Goal: Obtain resource: Download file/media

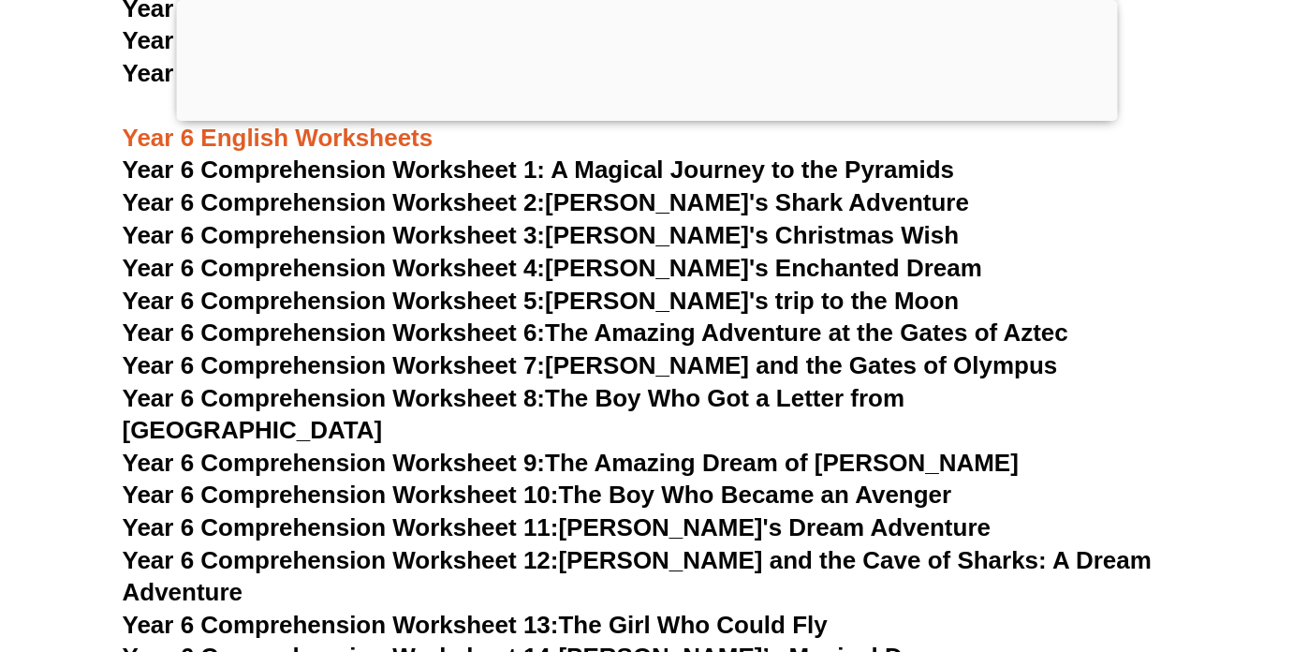
scroll to position [10377, 0]
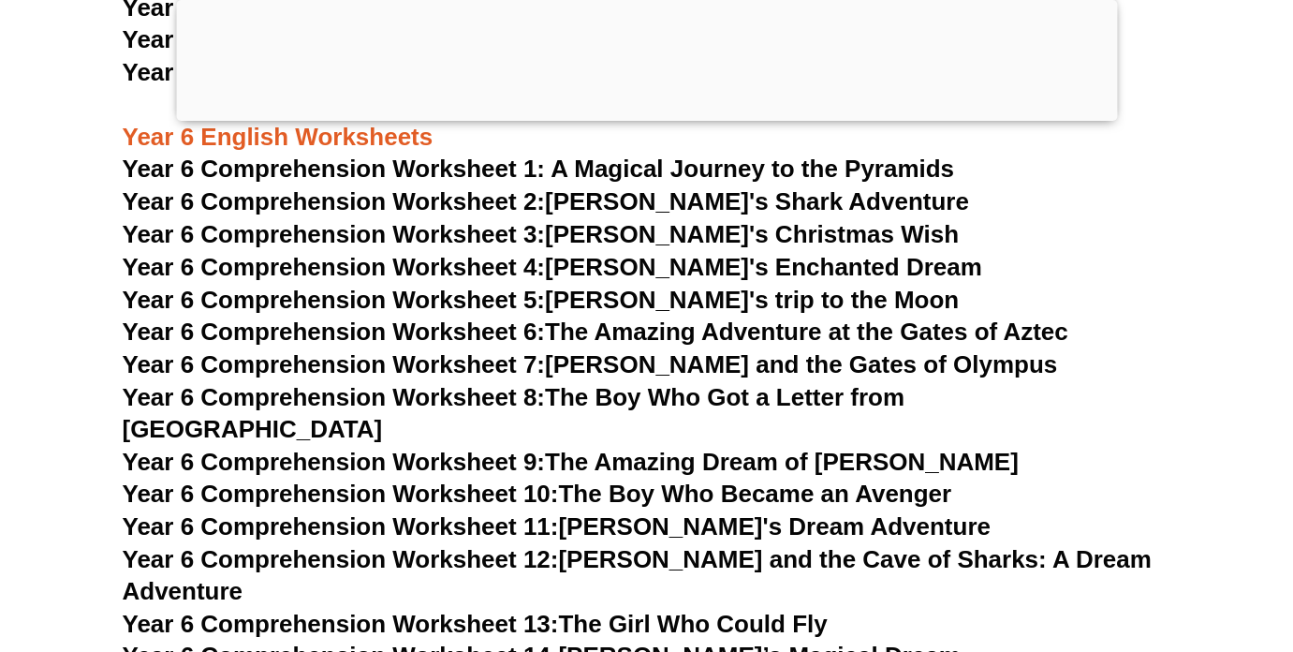
click at [658, 199] on link "Year 6 Comprehension Worksheet 2: Jake's Shark Adventure" at bounding box center [546, 201] width 847 height 28
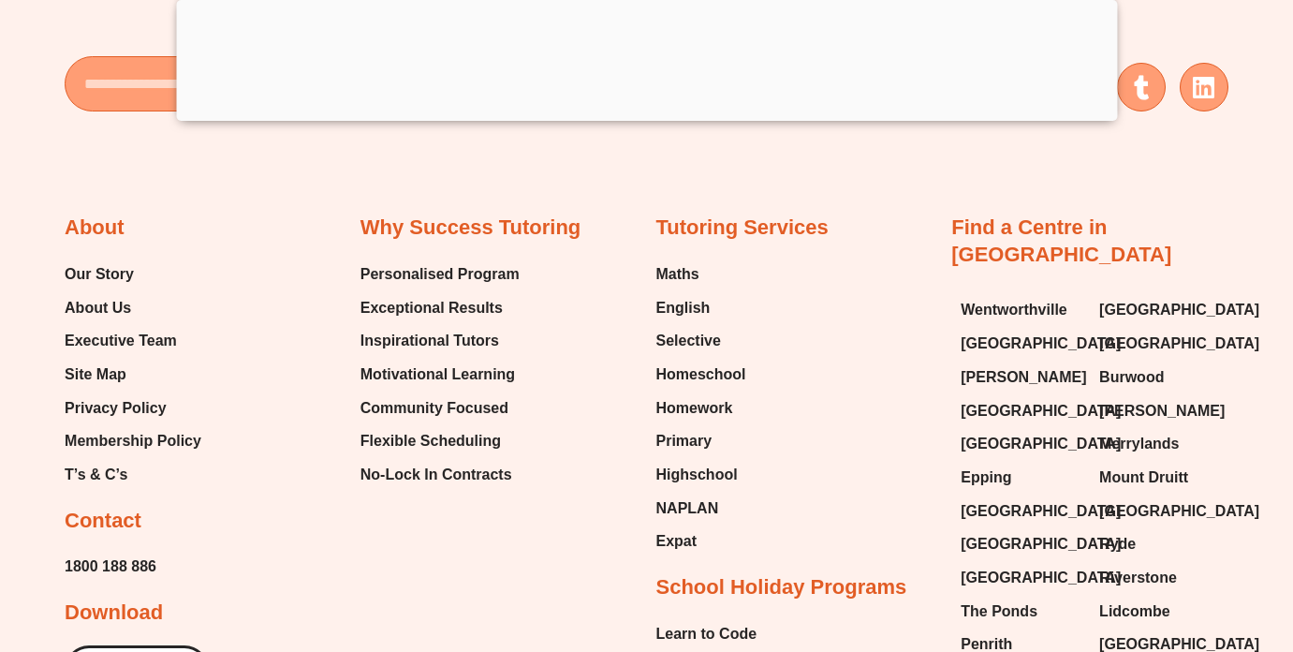
scroll to position [10293, 0]
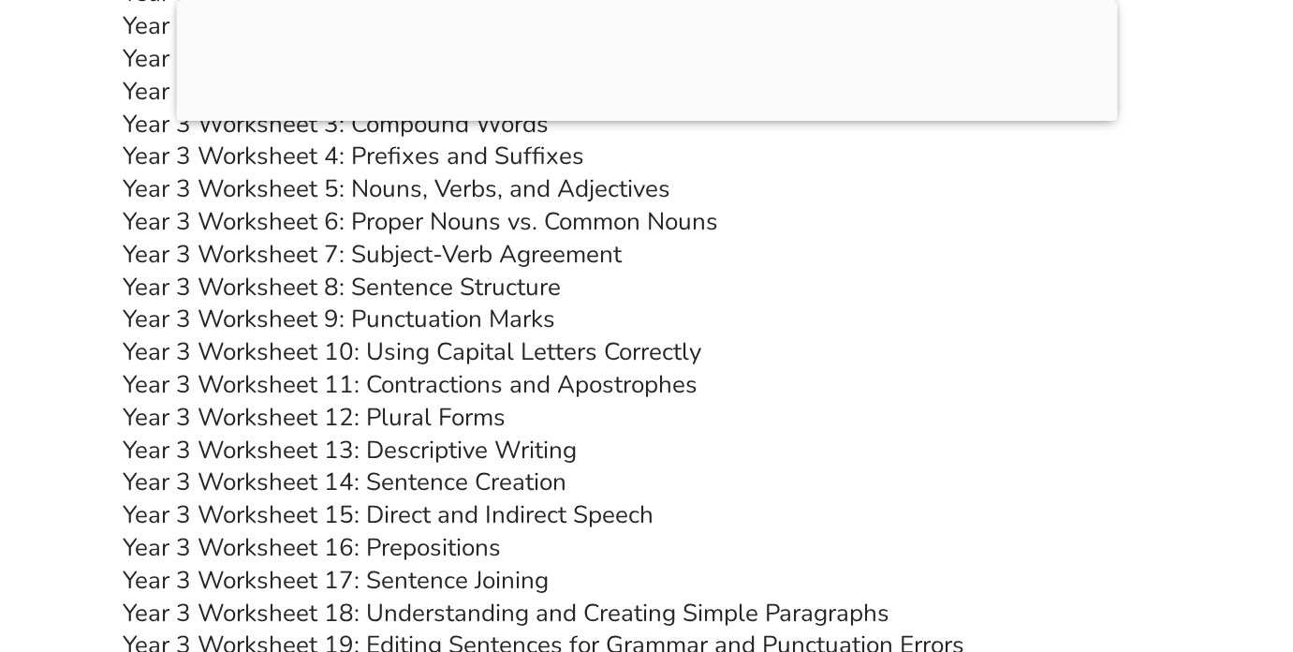
scroll to position [7044, 0]
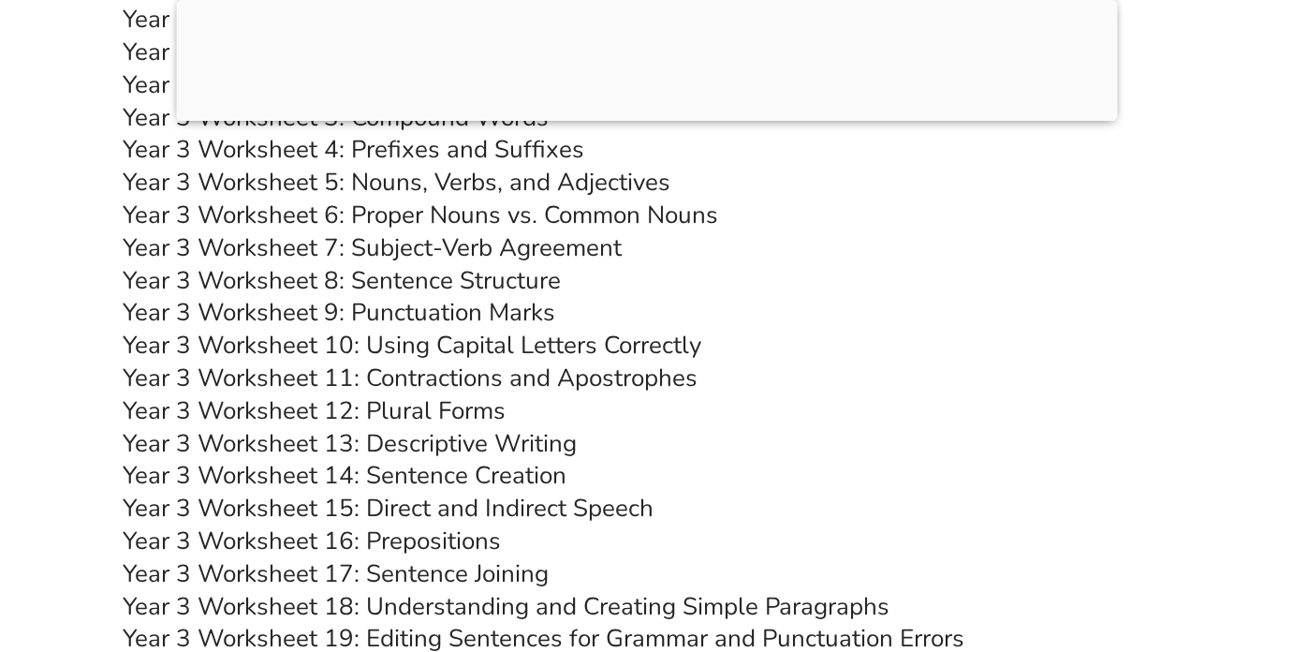
click at [542, 516] on link "Year 3 Worksheet 15: Direct and Indirect Speech" at bounding box center [388, 508] width 531 height 33
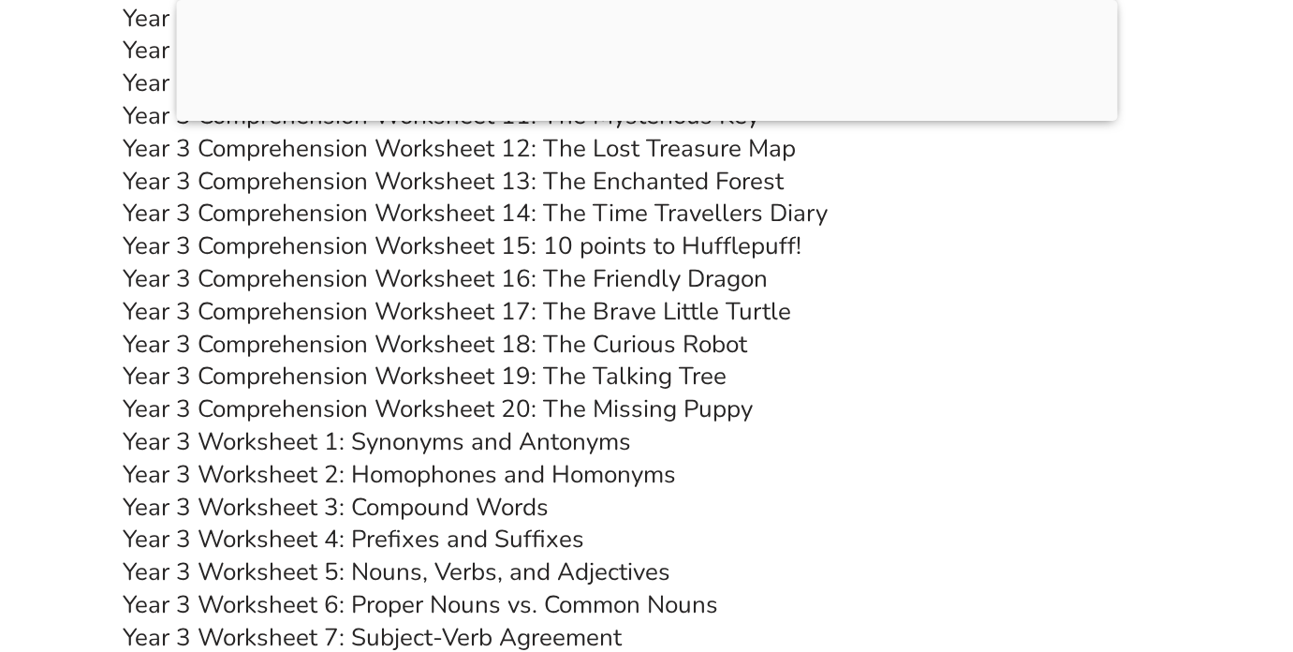
scroll to position [6655, 0]
click at [677, 274] on link "Year 3 Comprehension Worksheet 16: The Friendly Dragon" at bounding box center [445, 277] width 645 height 33
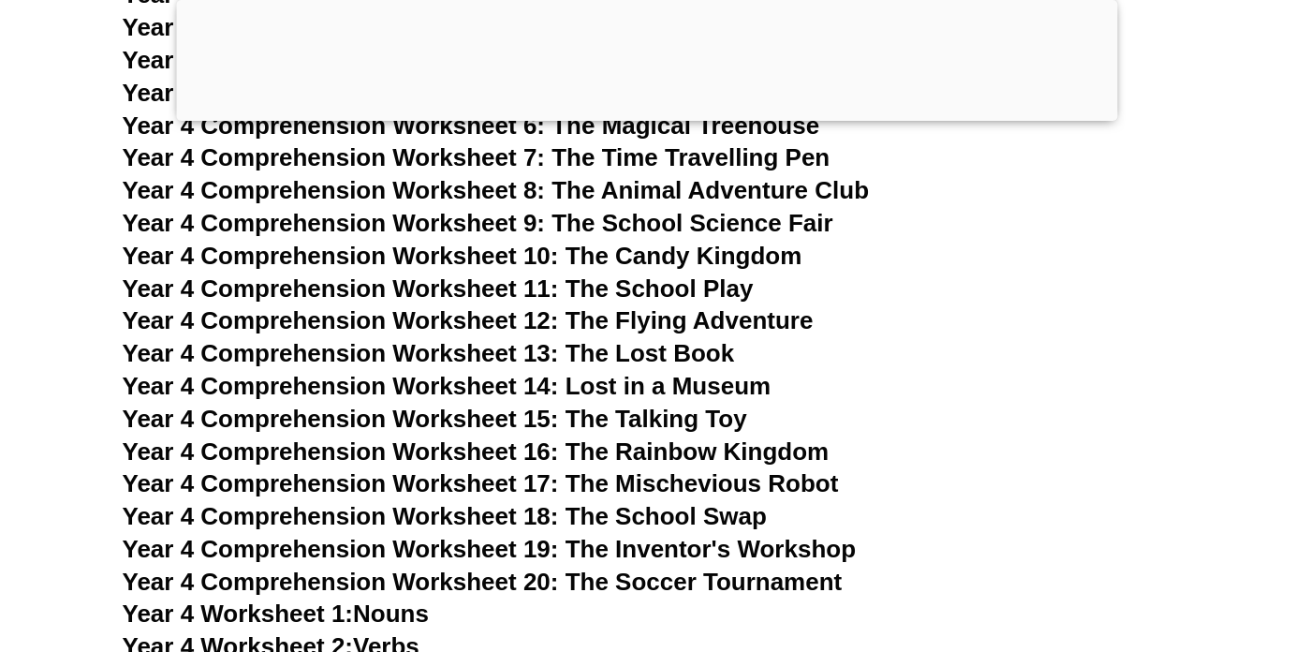
scroll to position [7856, 0]
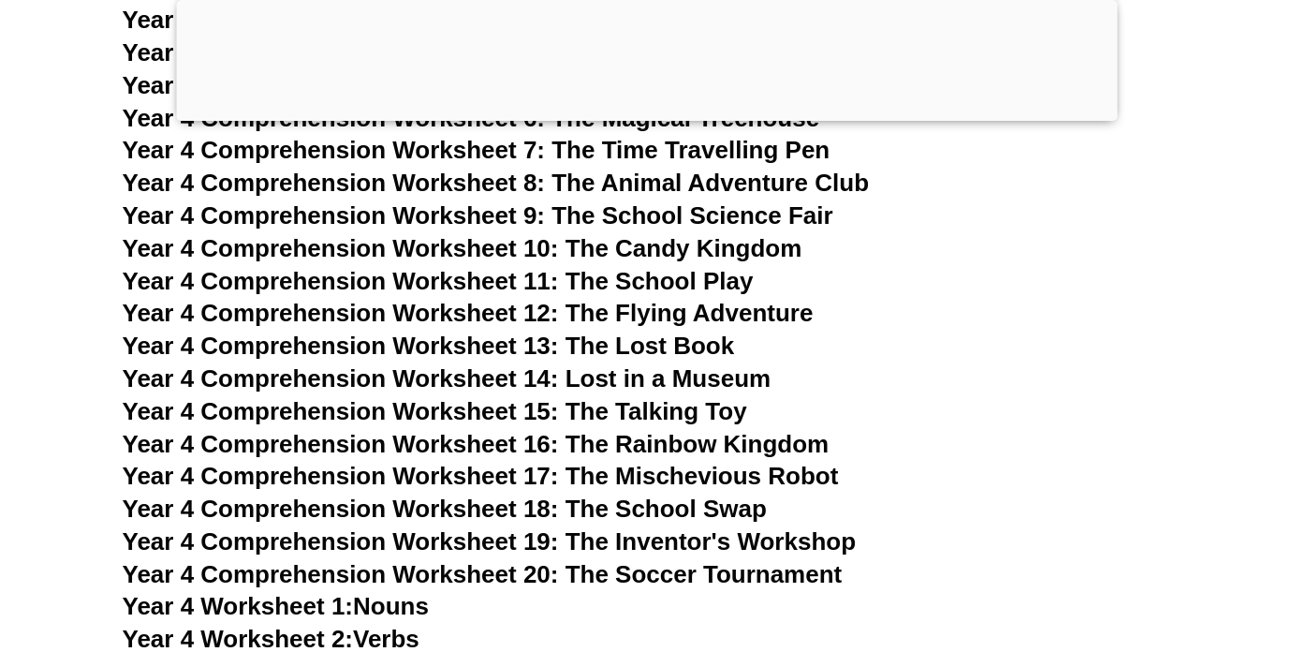
click at [613, 418] on span "Year 4 Comprehension Worksheet 15: The Talking Toy" at bounding box center [435, 411] width 625 height 28
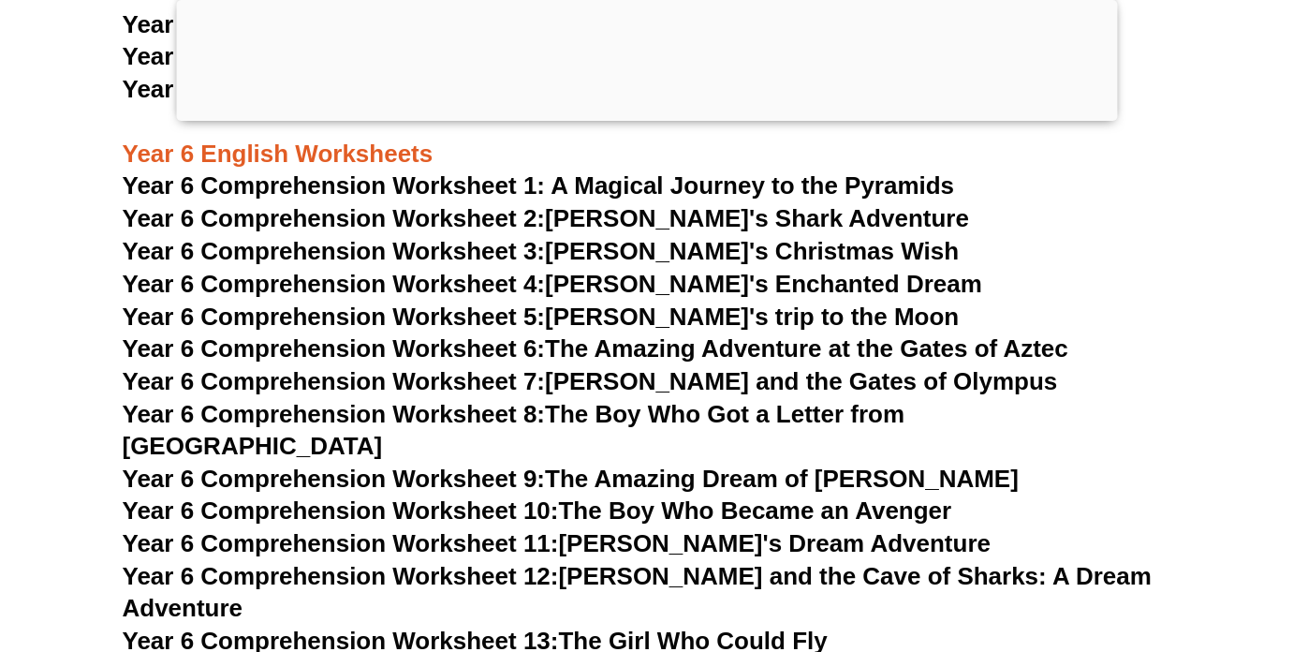
scroll to position [10349, 0]
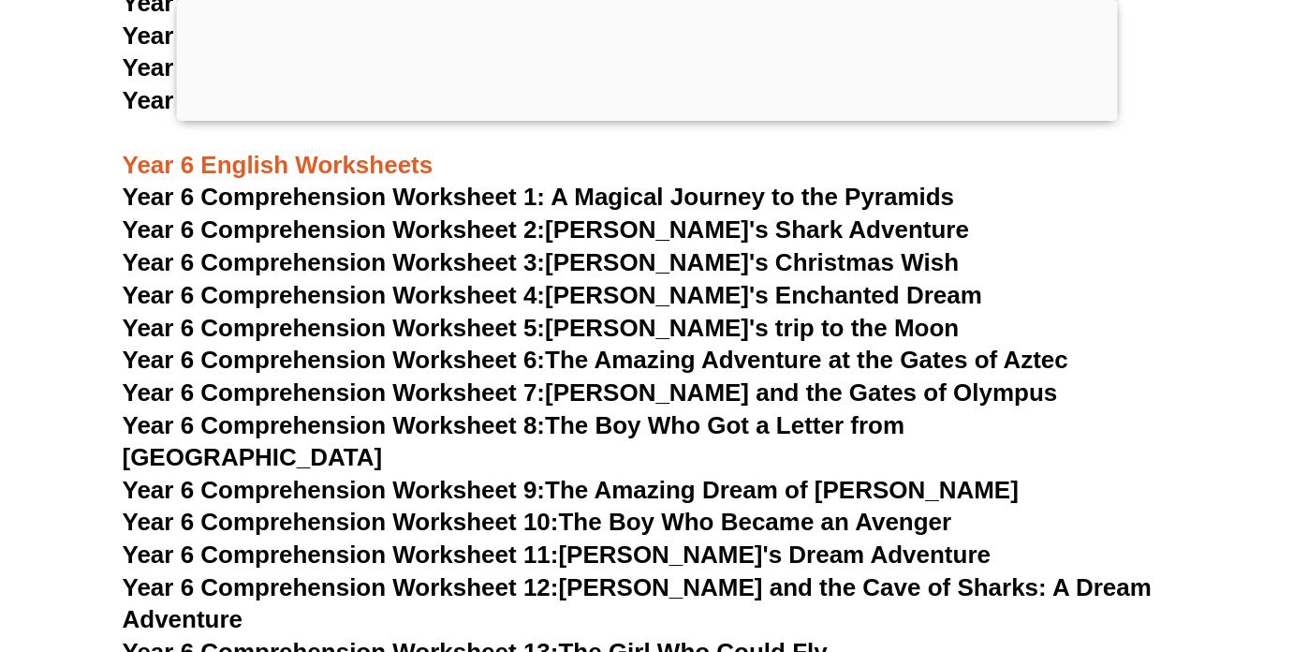
click at [688, 260] on link "Year 6 Comprehension Worksheet 3: Tommy's Christmas Wish" at bounding box center [541, 262] width 837 height 28
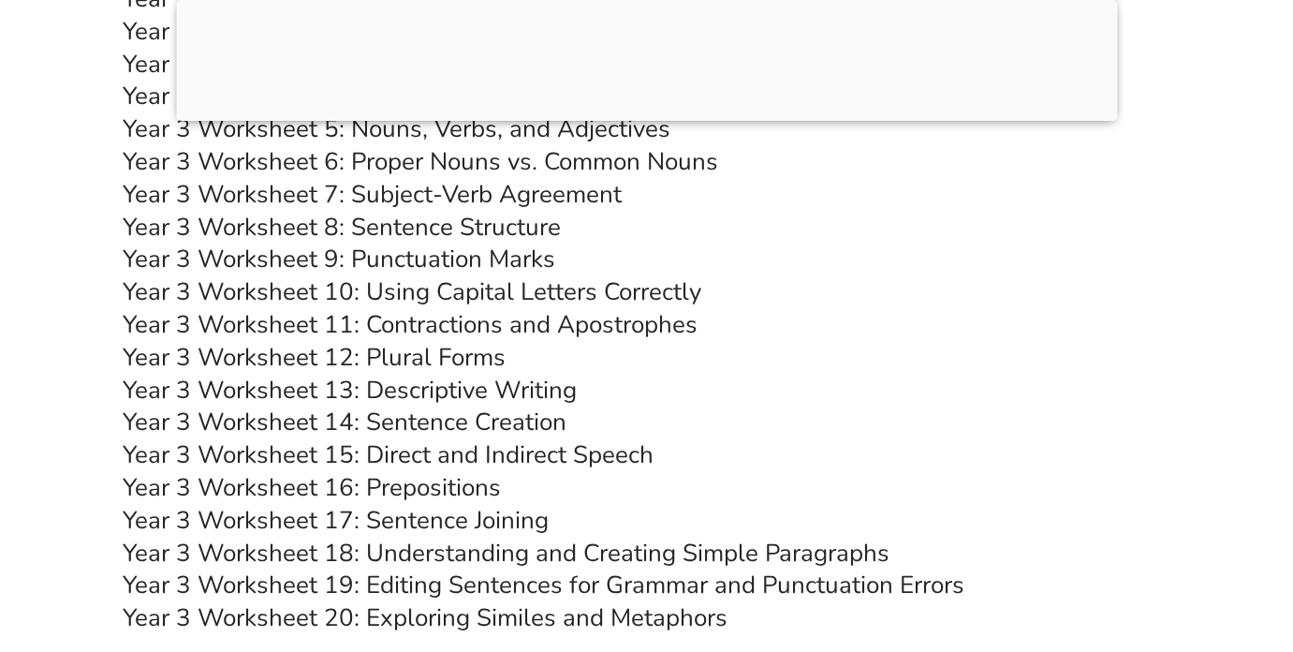
scroll to position [7145, 0]
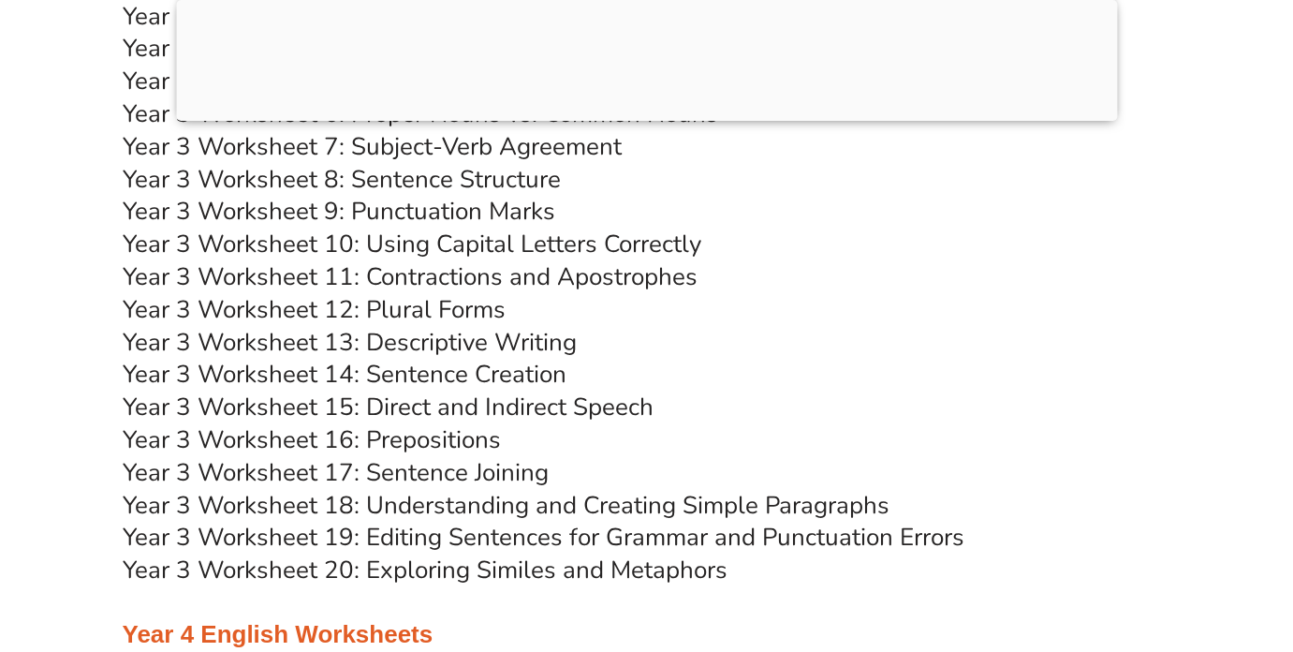
click at [477, 409] on link "Year 3 Worksheet 15: Direct and Indirect Speech" at bounding box center [388, 406] width 531 height 33
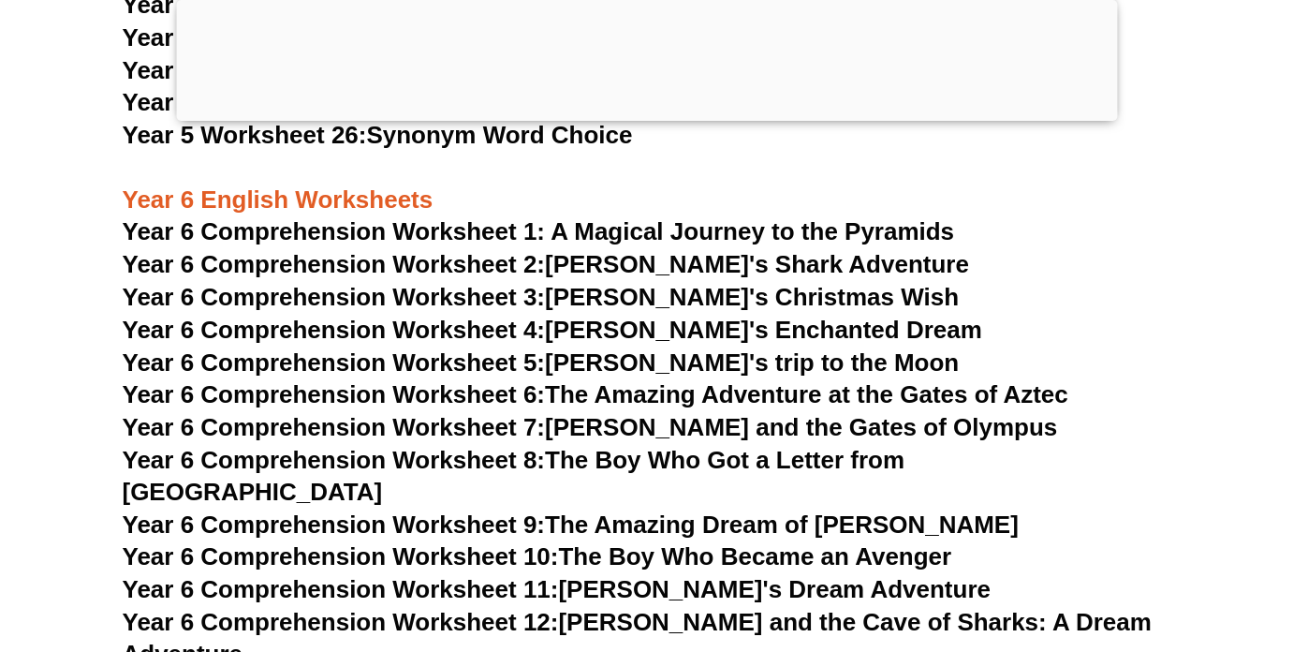
scroll to position [10334, 0]
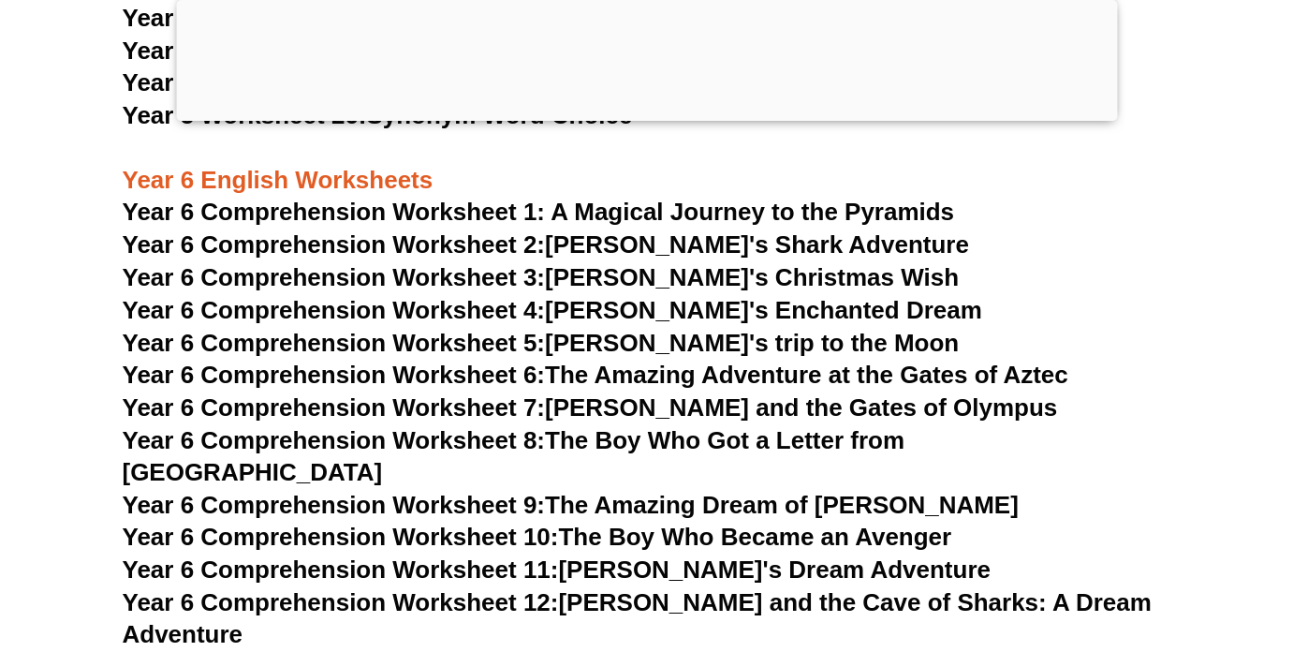
click at [694, 246] on link "Year 6 Comprehension Worksheet 2: Jake's Shark Adventure" at bounding box center [546, 244] width 847 height 28
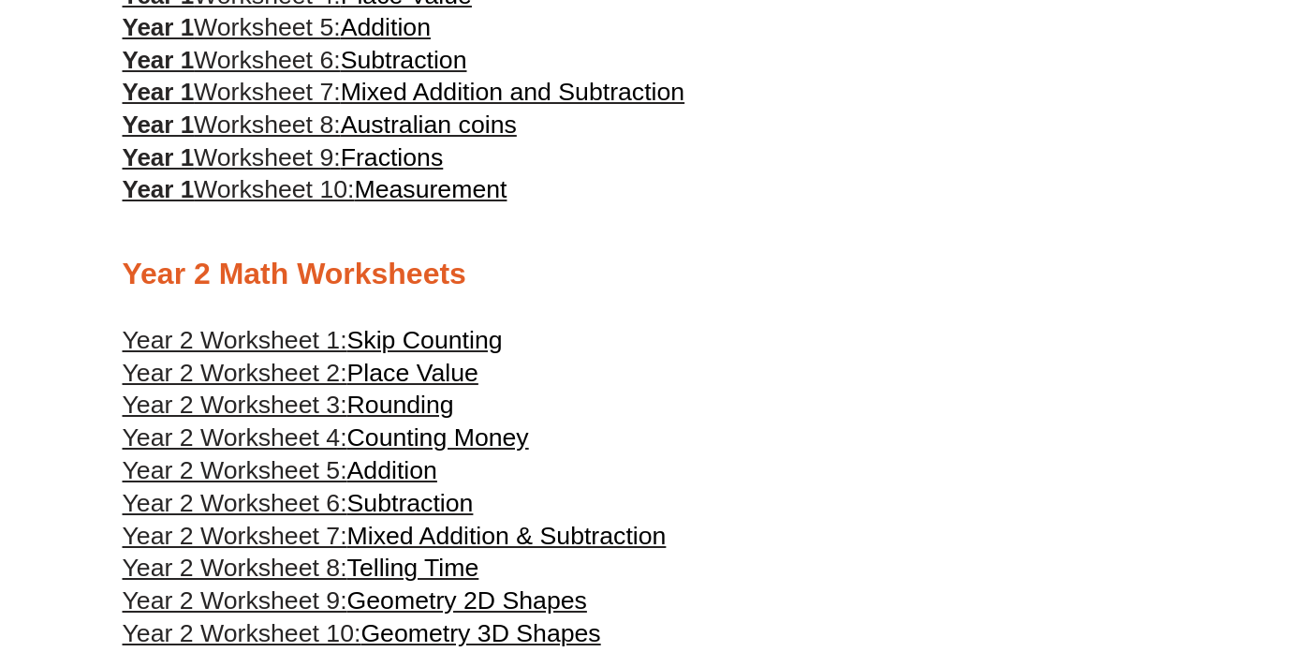
scroll to position [1350, 0]
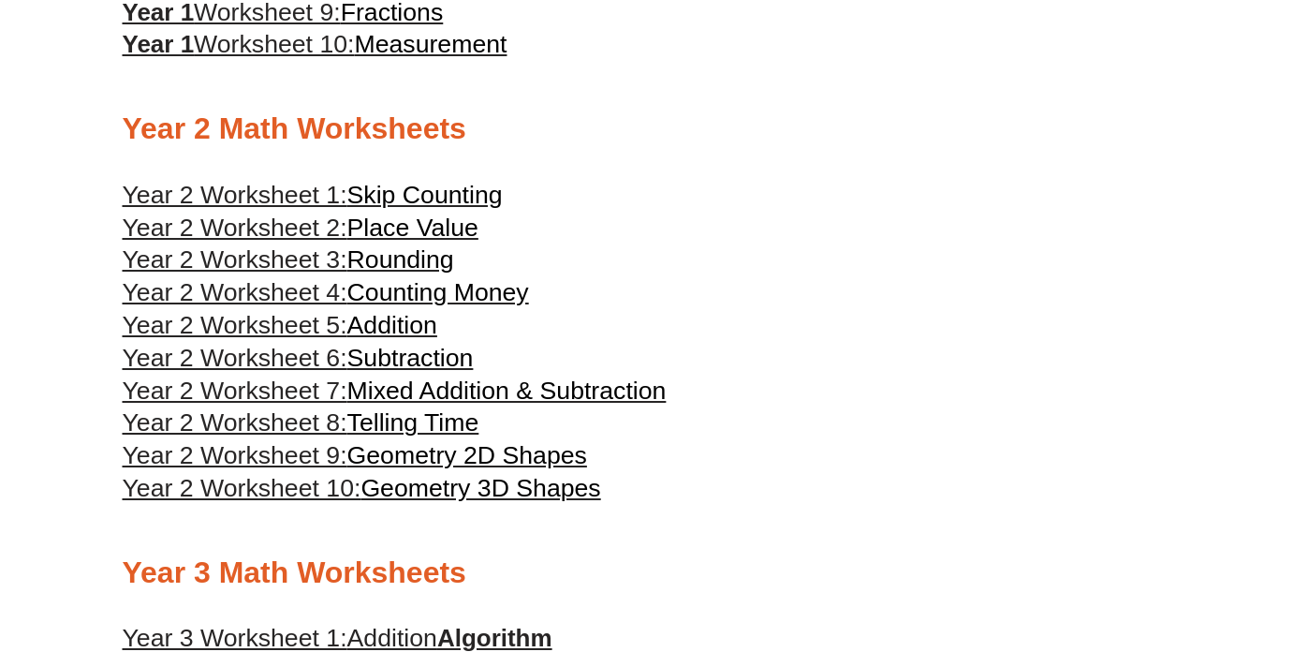
click at [419, 331] on span "Addition" at bounding box center [392, 325] width 90 height 28
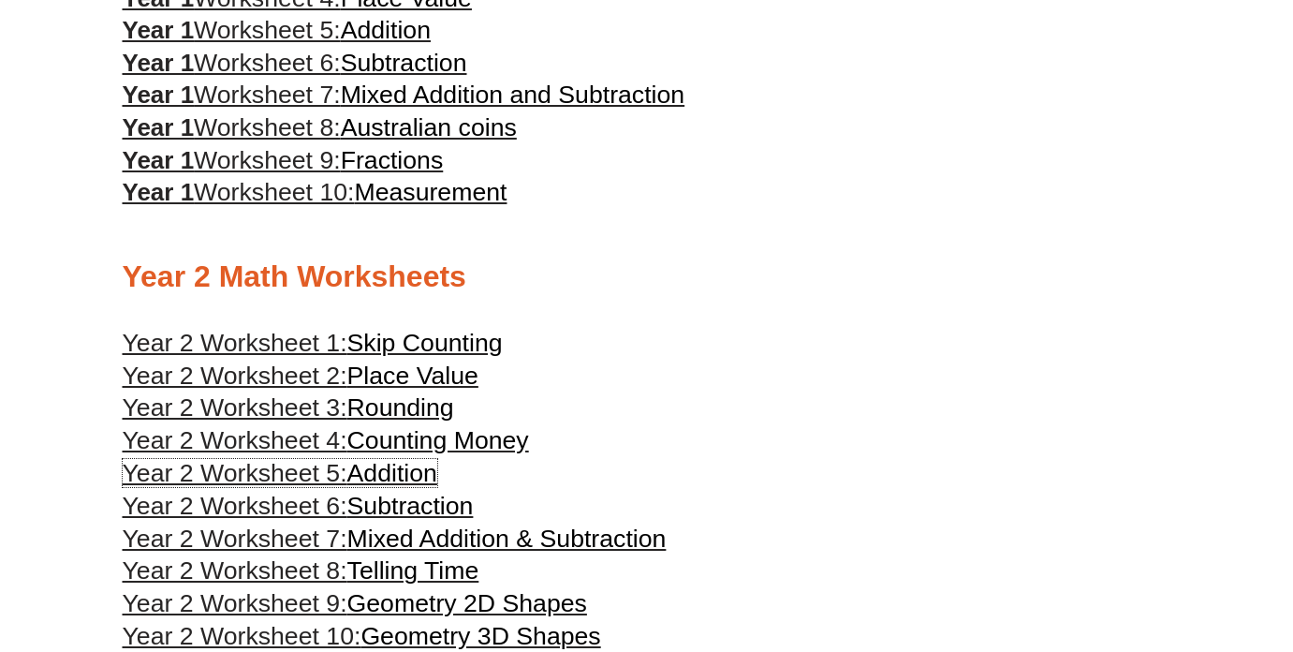
scroll to position [1198, 0]
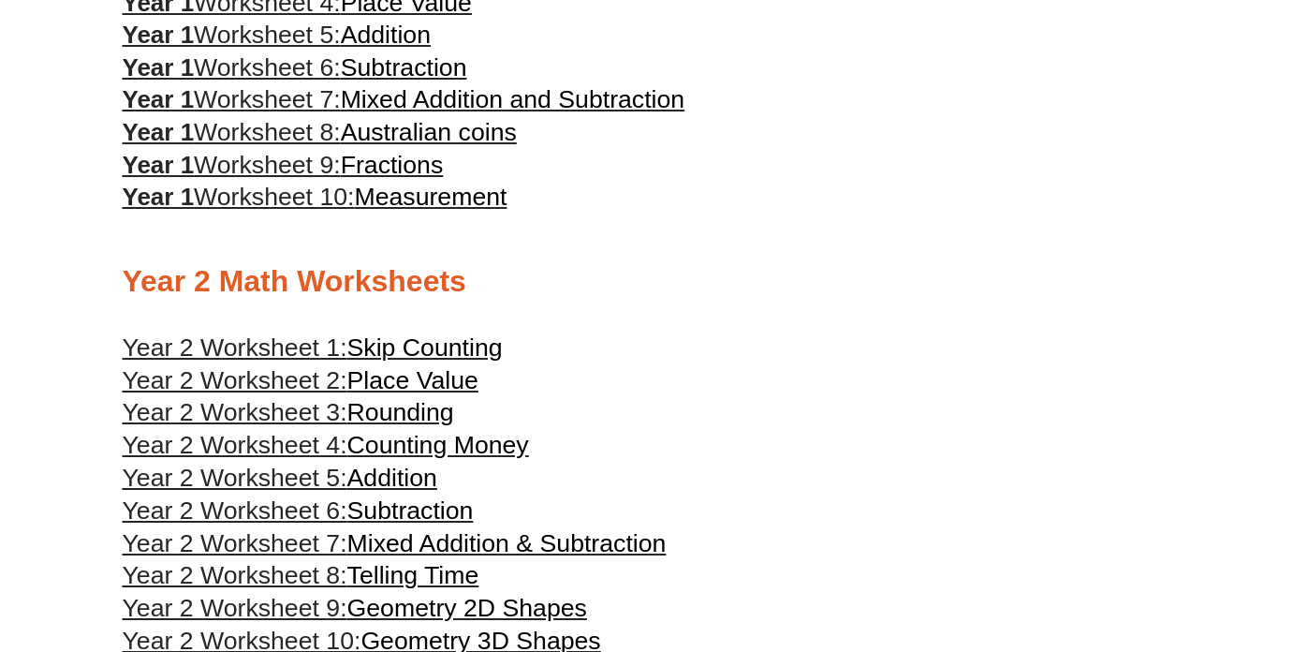
click at [430, 41] on span "Addition" at bounding box center [386, 35] width 90 height 28
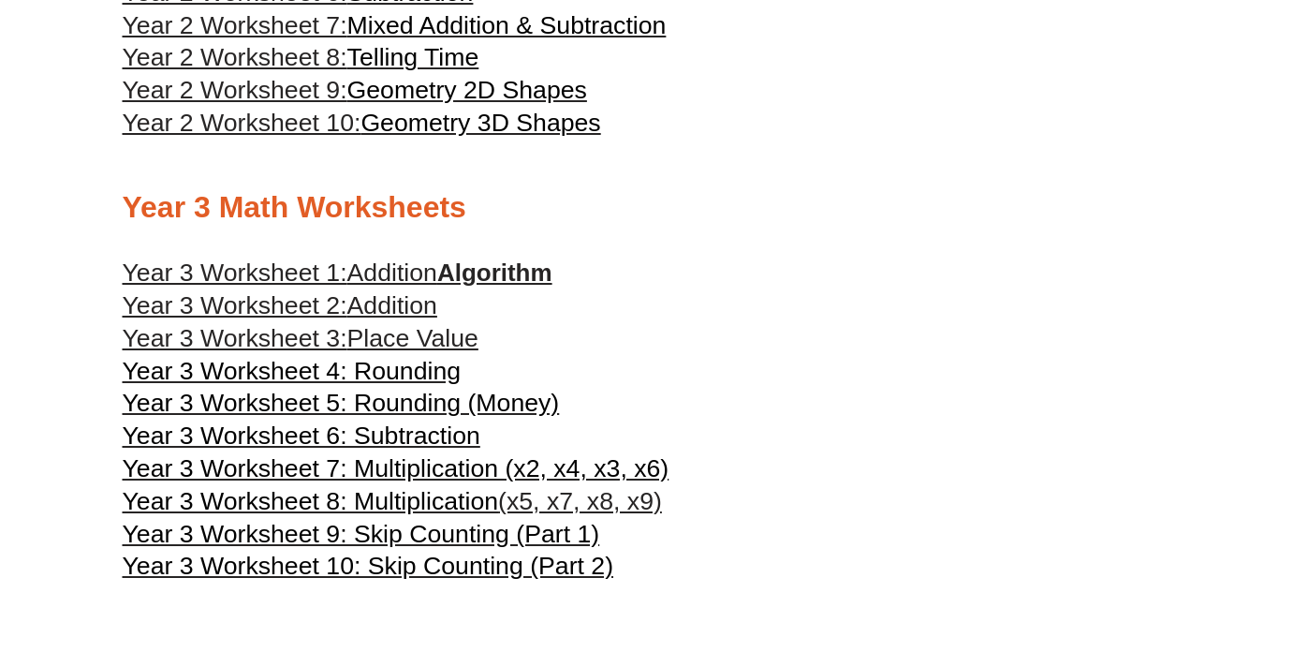
scroll to position [1718, 0]
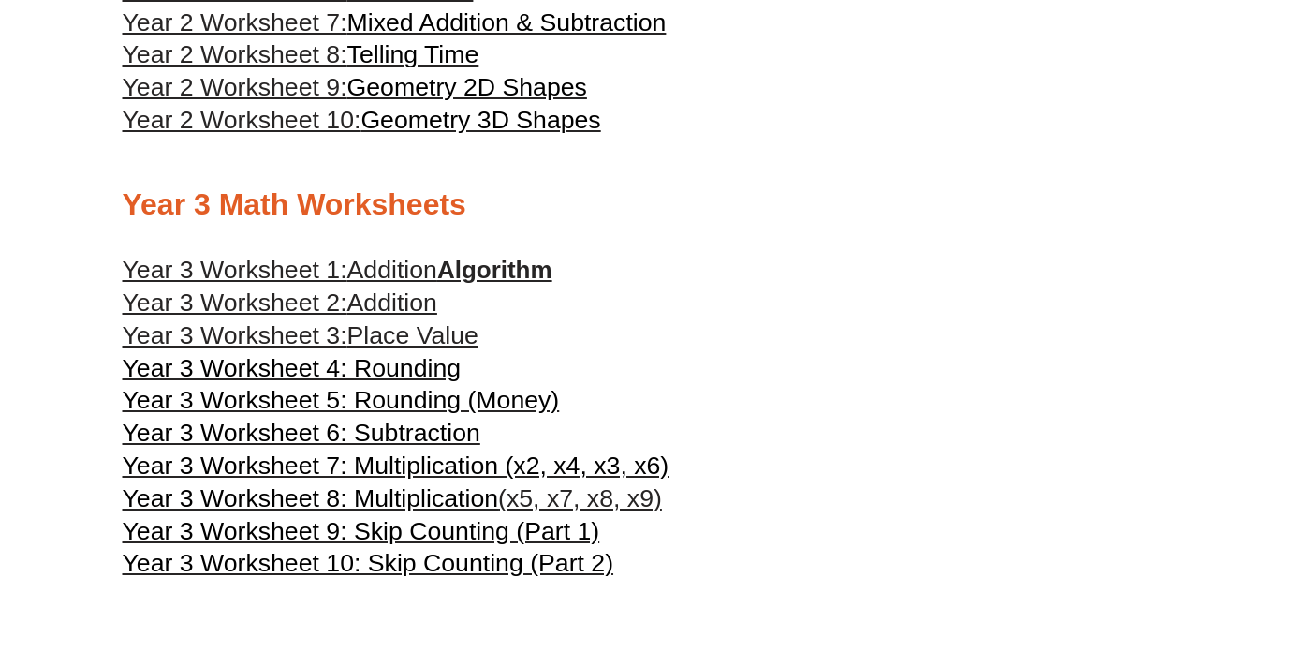
click at [511, 284] on link "Year 3 Worksheet 1: Addition Algorithm" at bounding box center [338, 270] width 430 height 28
click at [395, 315] on span "Addition" at bounding box center [392, 302] width 90 height 28
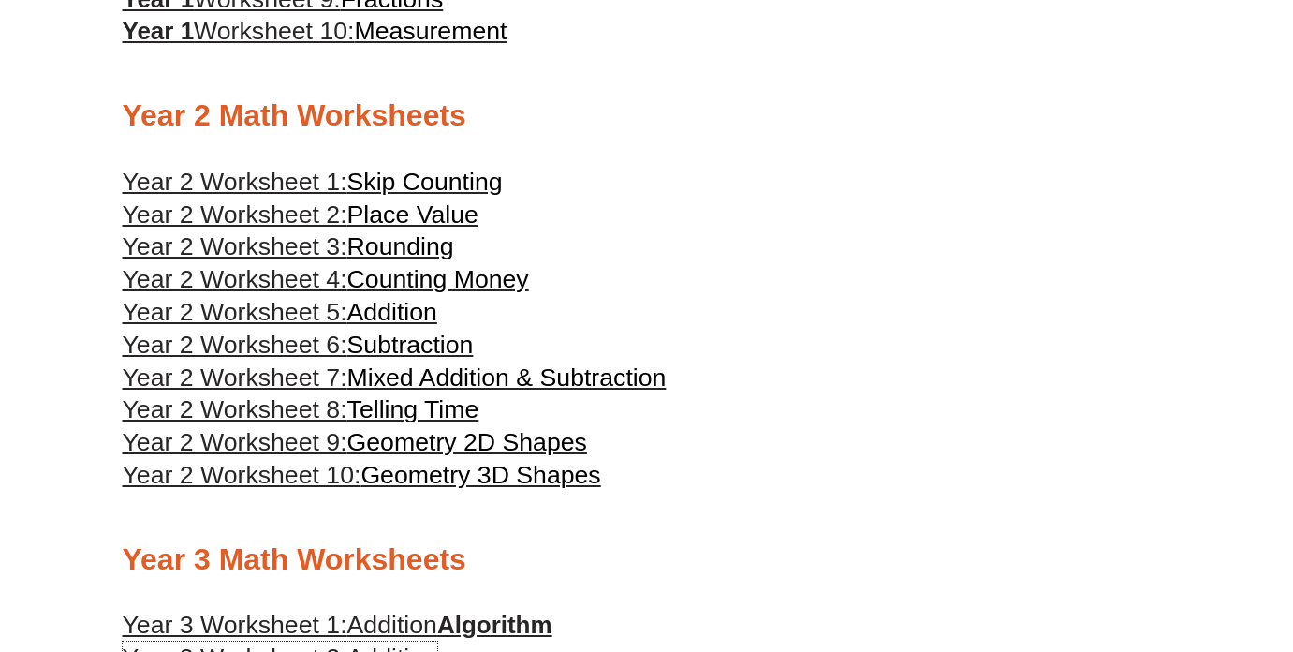
scroll to position [1325, 0]
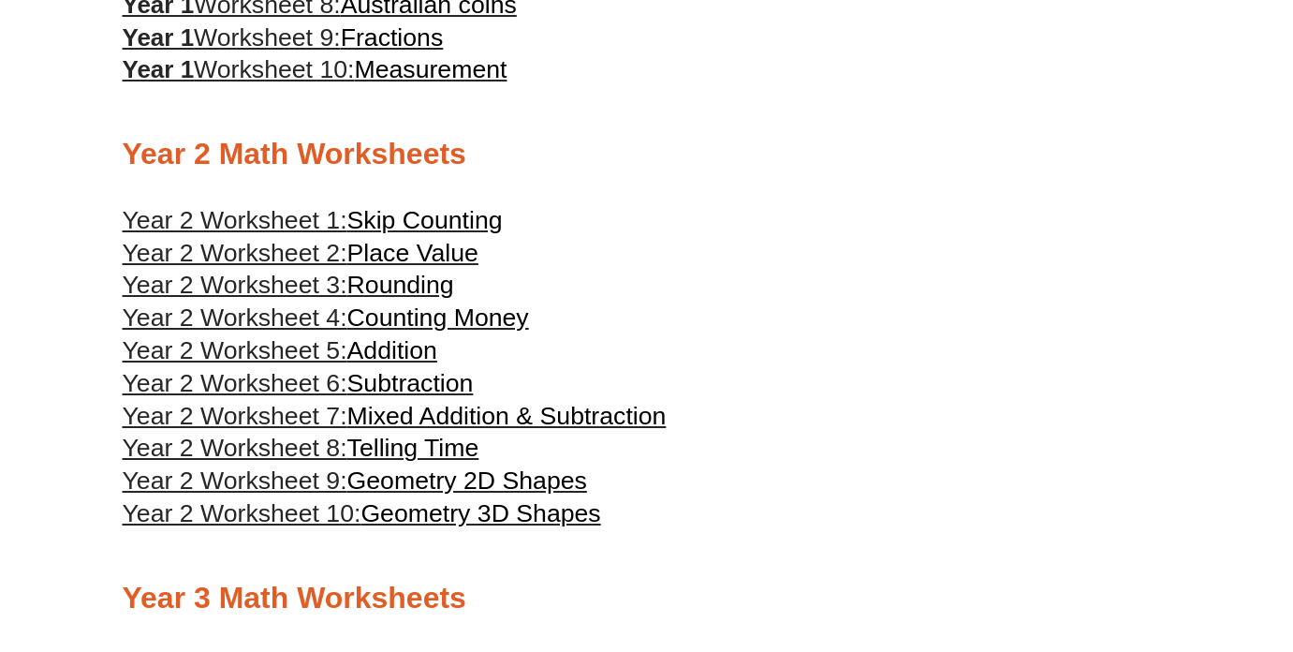
click at [413, 364] on span "Addition" at bounding box center [392, 350] width 90 height 28
